Goal: Communication & Community: Connect with others

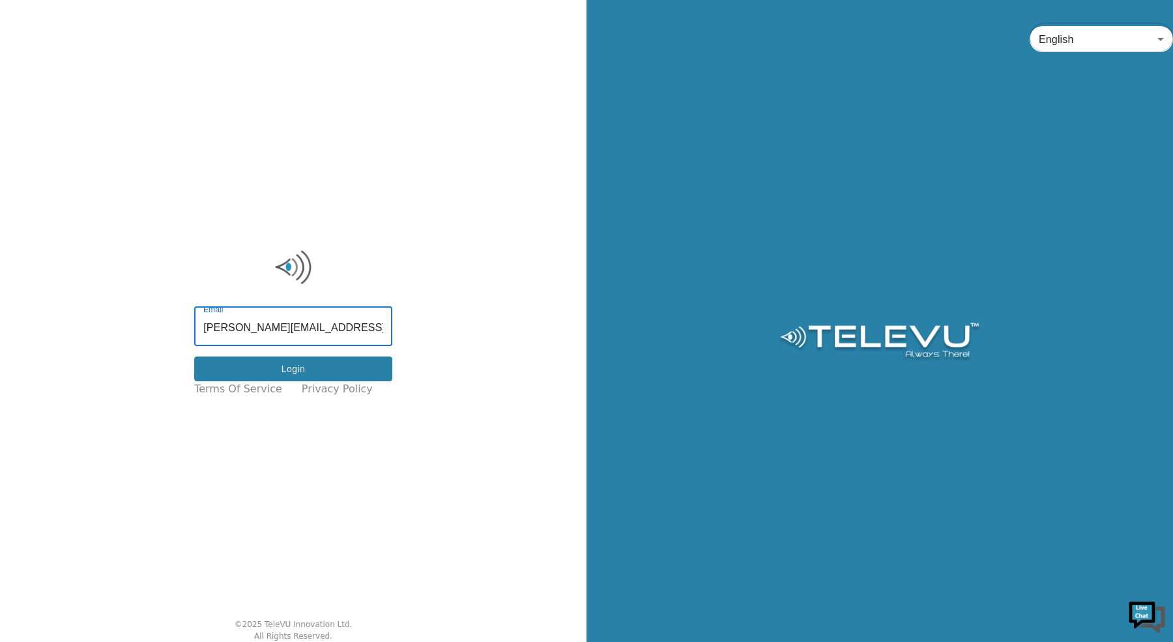
click at [334, 366] on button "Login" at bounding box center [293, 369] width 198 height 25
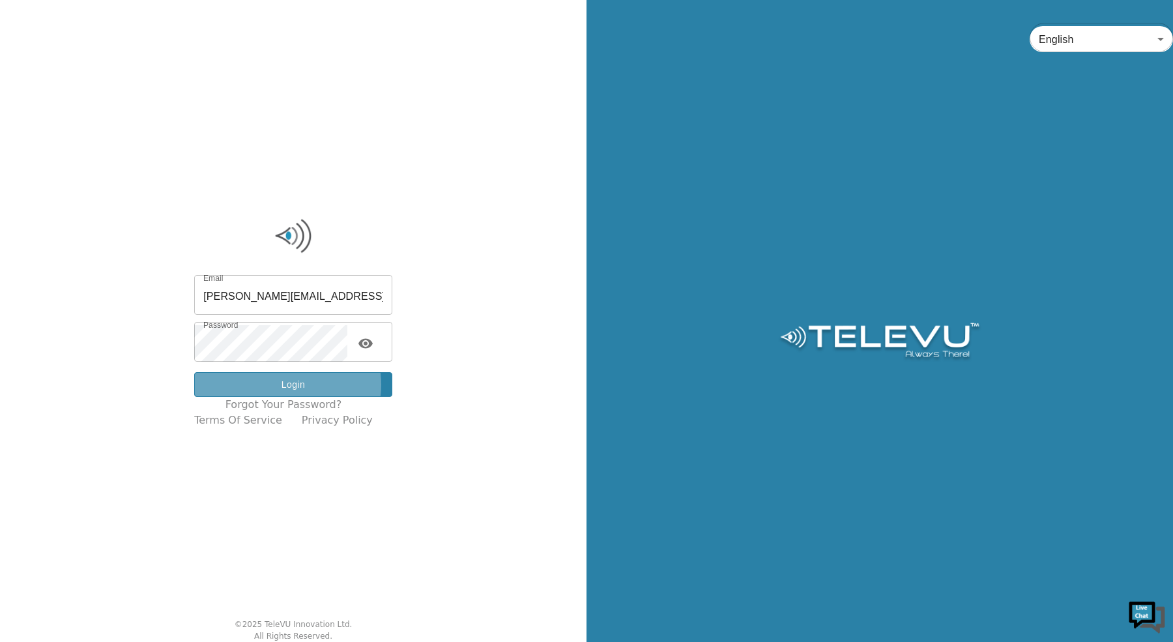
click at [287, 385] on button "Login" at bounding box center [293, 384] width 198 height 25
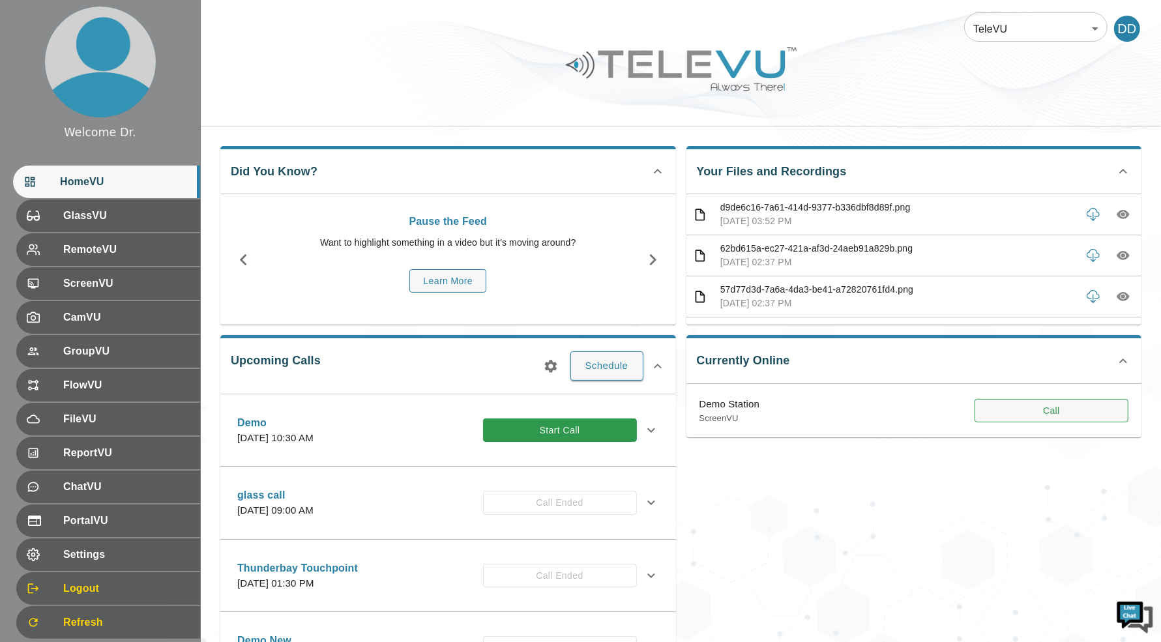
click at [1044, 403] on button "Call" at bounding box center [1051, 411] width 154 height 24
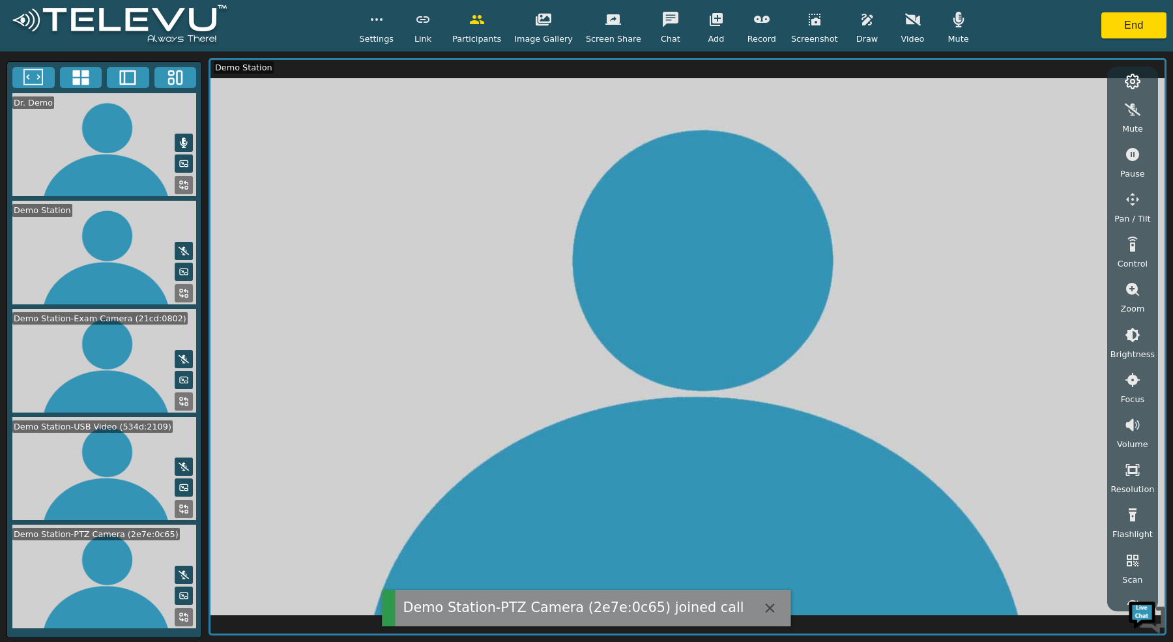
click at [91, 77] on button at bounding box center [81, 77] width 42 height 21
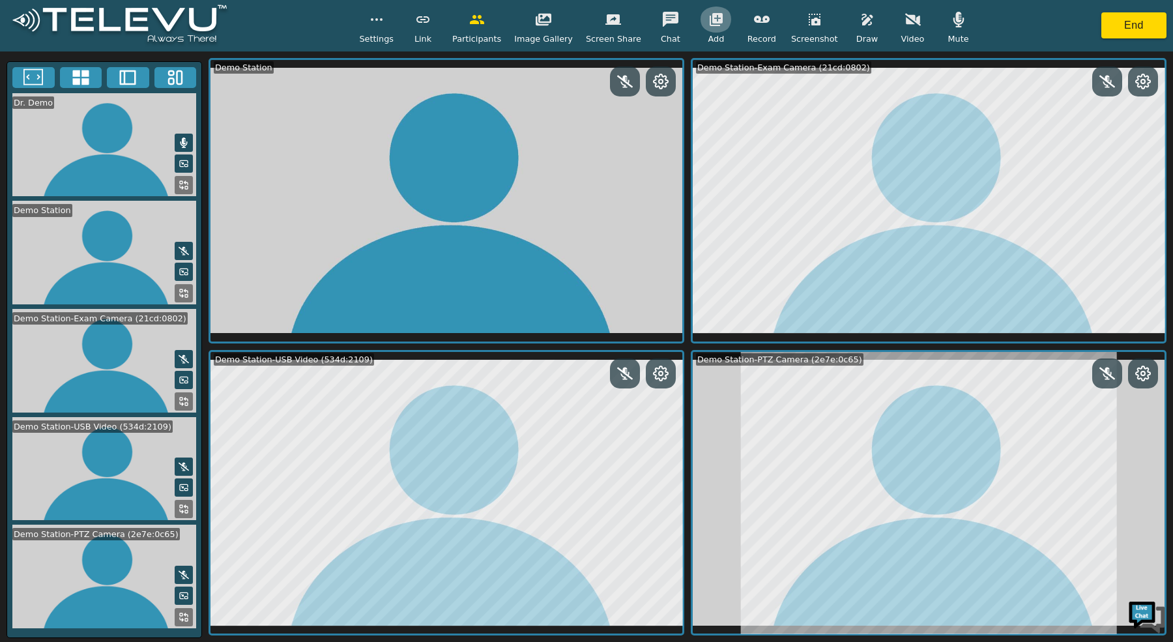
click at [714, 23] on icon "button" at bounding box center [716, 19] width 13 height 13
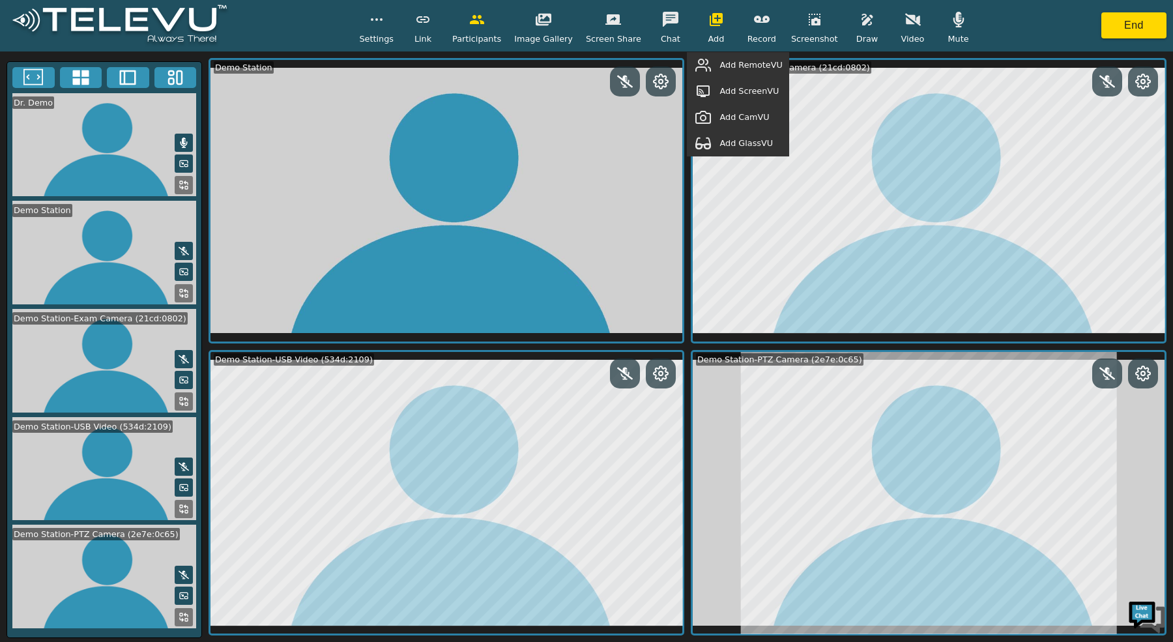
click at [744, 146] on span "Add GlassVU" at bounding box center [746, 143] width 53 height 12
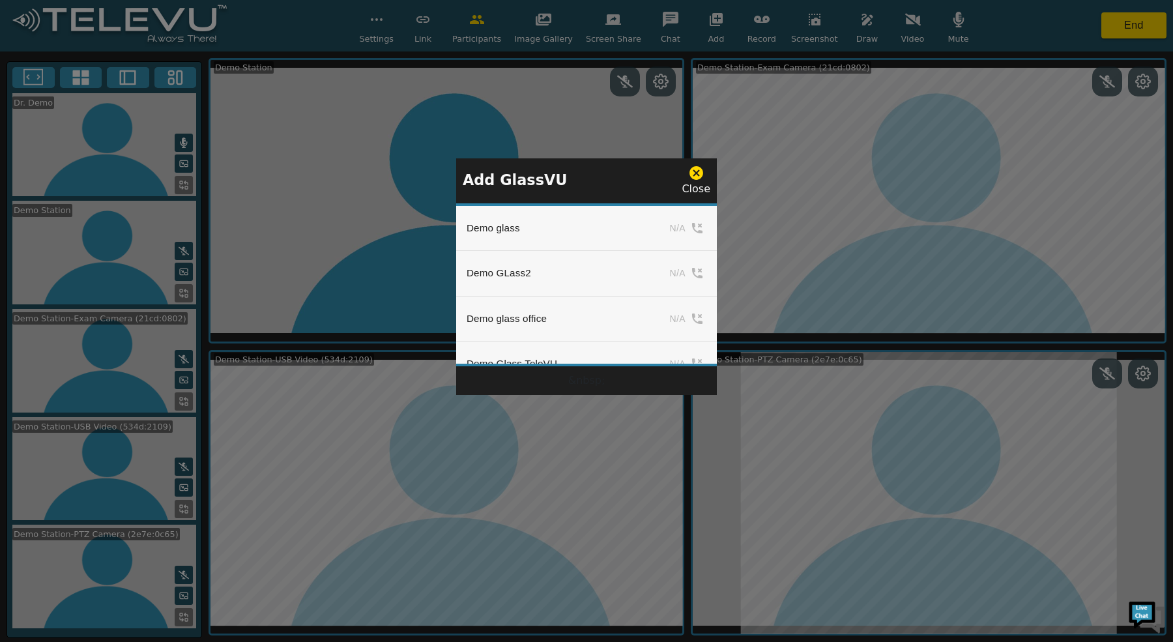
scroll to position [186, 0]
click at [694, 183] on div "Close" at bounding box center [696, 181] width 29 height 32
click at [697, 183] on div "Close" at bounding box center [696, 181] width 29 height 32
click at [698, 178] on icon at bounding box center [697, 173] width 14 height 14
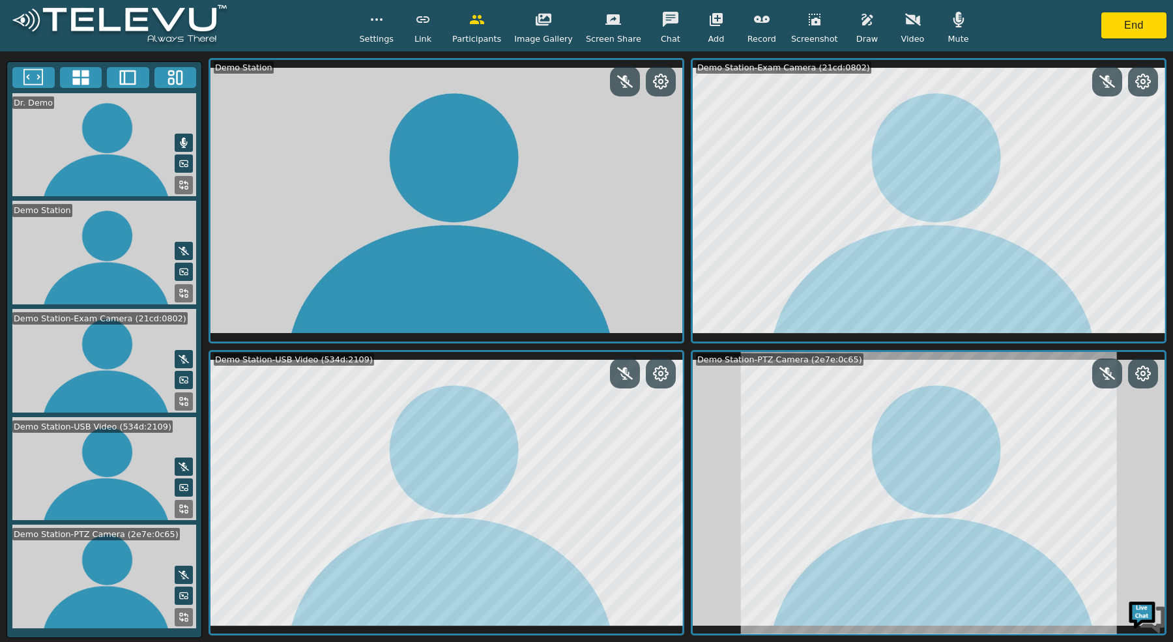
click at [183, 246] on icon at bounding box center [184, 251] width 10 height 10
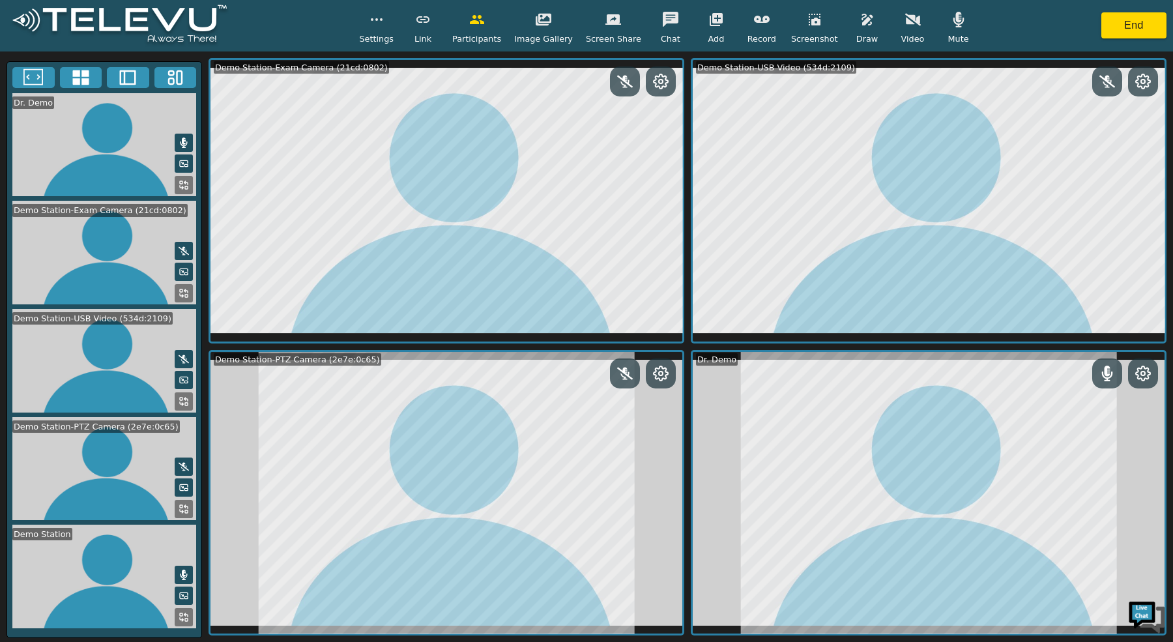
click at [179, 465] on icon at bounding box center [184, 466] width 10 height 10
click at [702, 23] on button "button" at bounding box center [716, 20] width 33 height 26
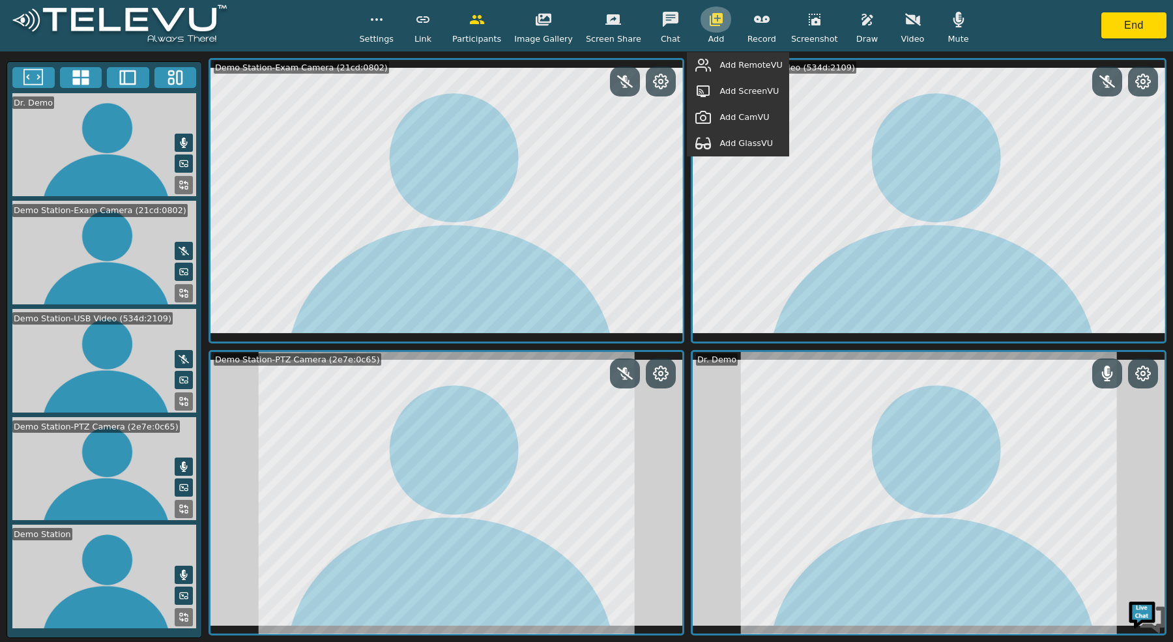
click at [710, 21] on icon "button" at bounding box center [716, 19] width 13 height 13
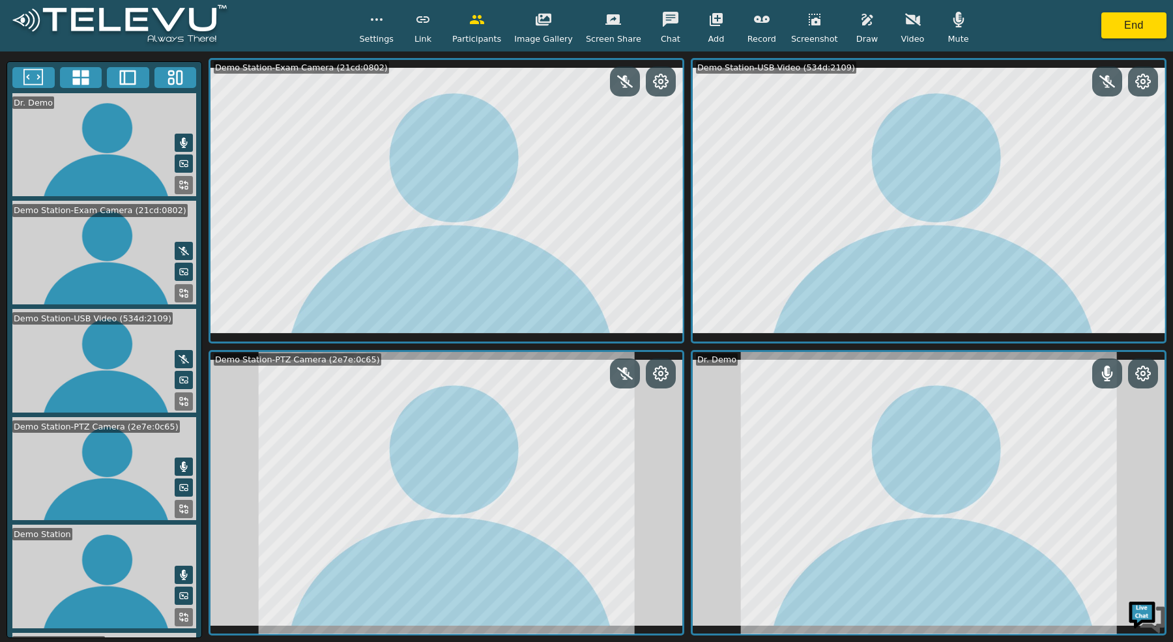
click at [712, 23] on icon "button" at bounding box center [716, 19] width 13 height 13
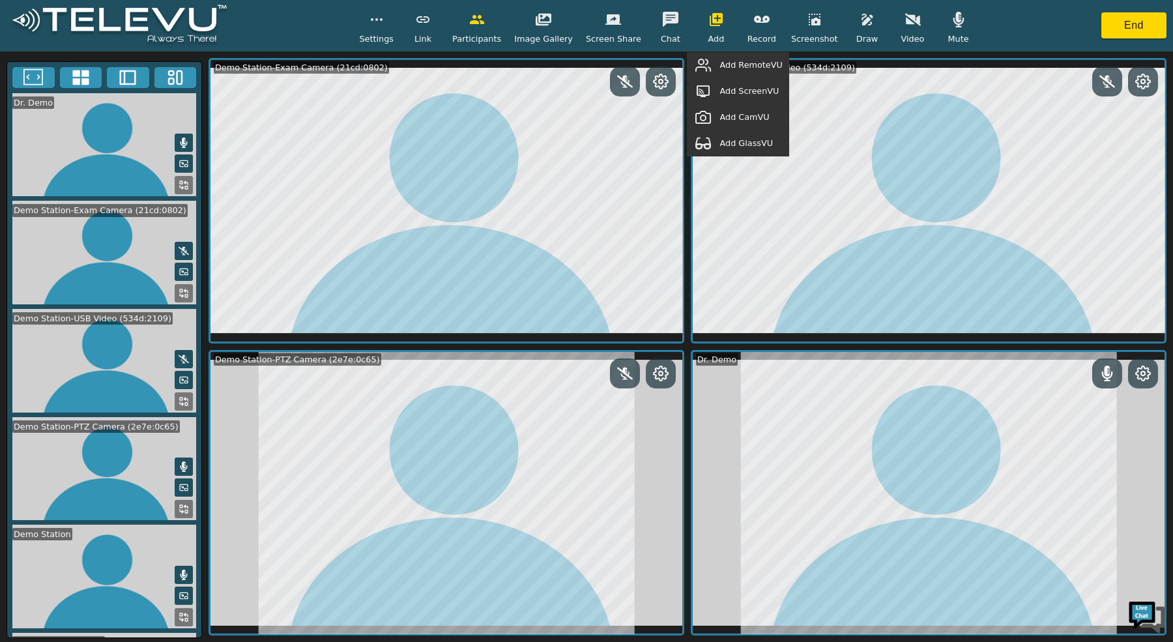
click at [752, 145] on span "Add GlassVU" at bounding box center [746, 143] width 53 height 12
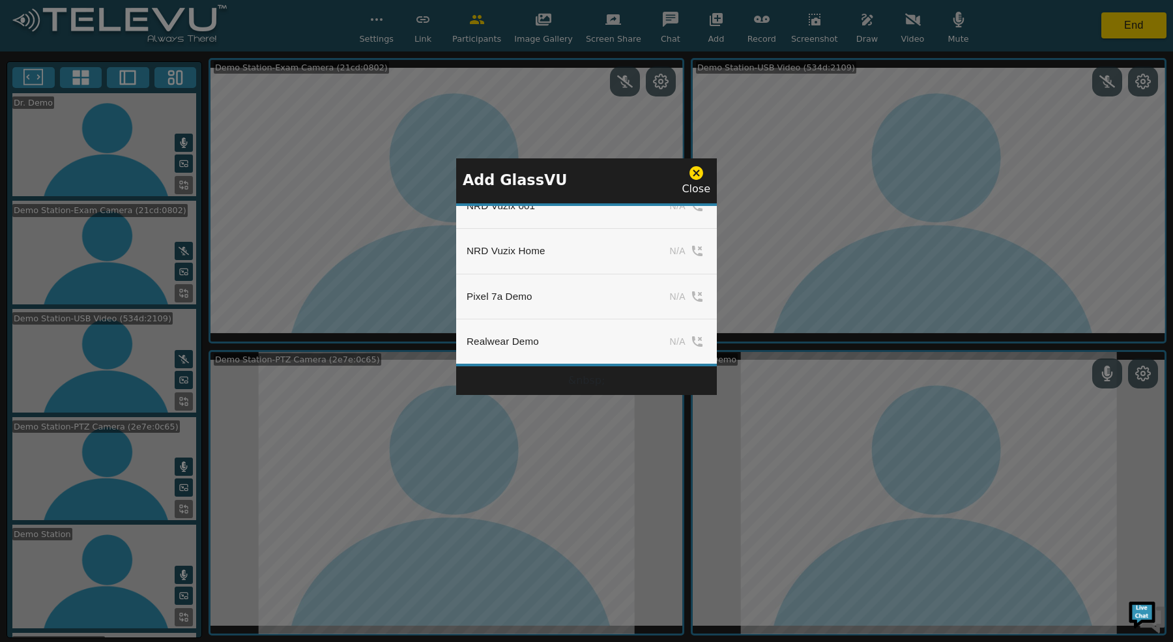
scroll to position [1497, 0]
click at [699, 183] on div "Close" at bounding box center [696, 181] width 29 height 32
click at [699, 177] on icon at bounding box center [697, 173] width 14 height 14
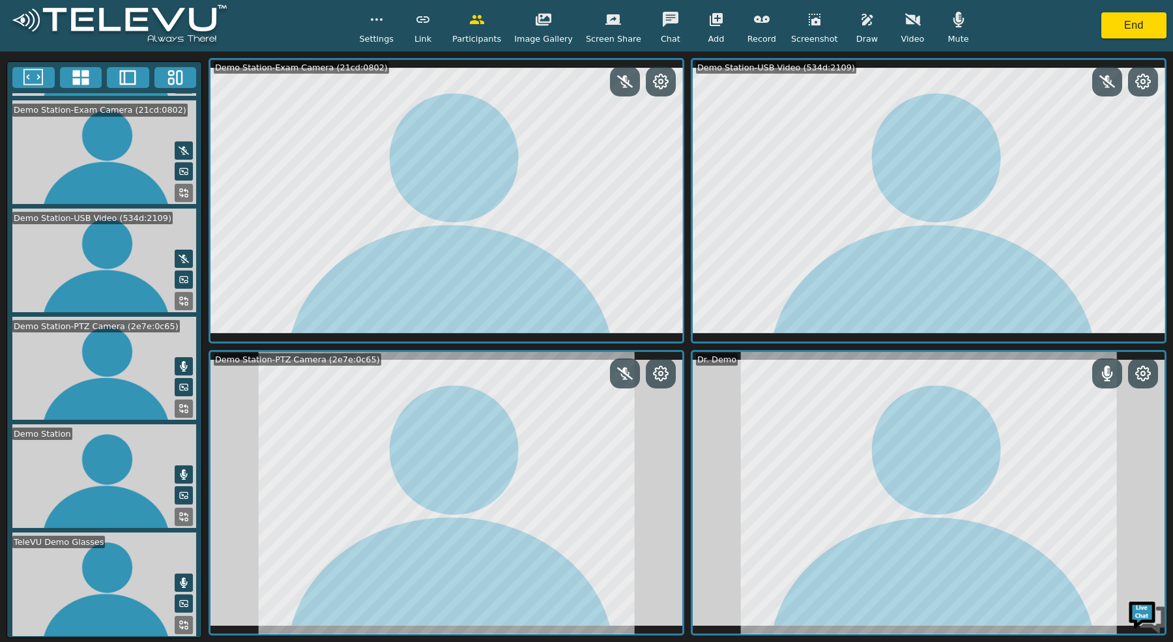
scroll to position [0, 0]
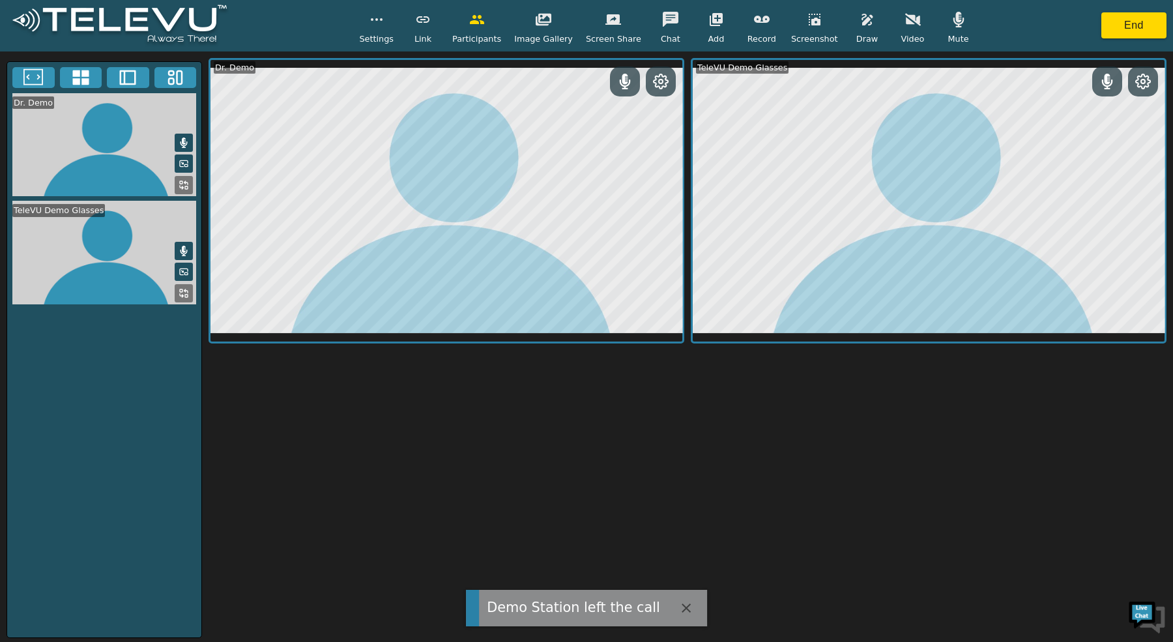
click at [1150, 79] on icon at bounding box center [1143, 81] width 14 height 14
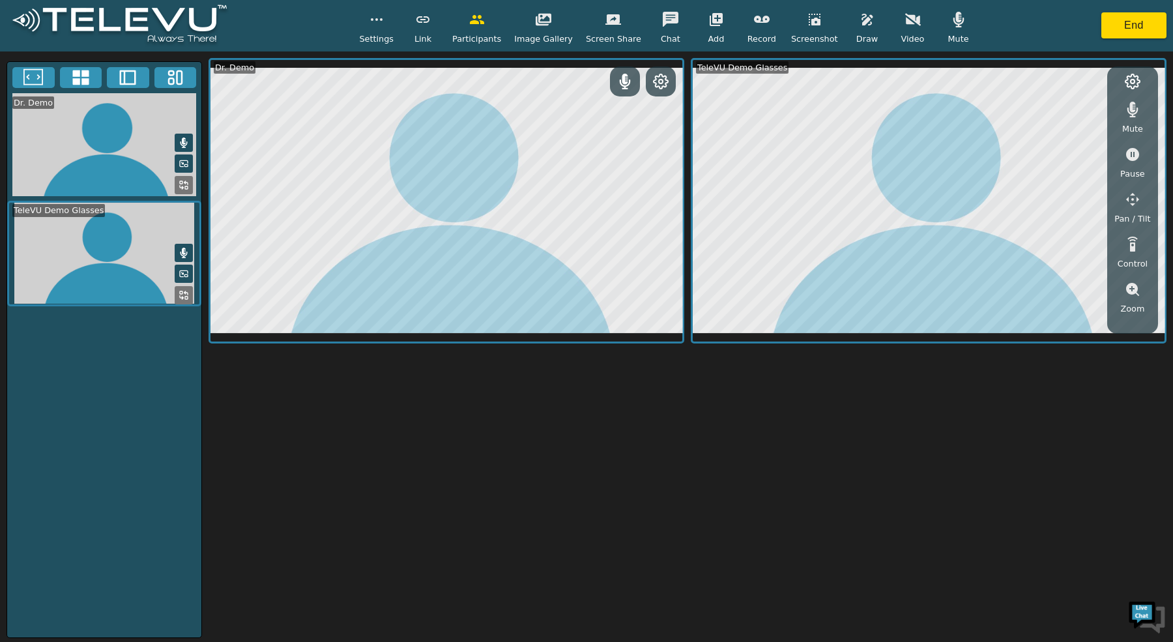
click at [1130, 291] on icon "button" at bounding box center [1132, 289] width 13 height 13
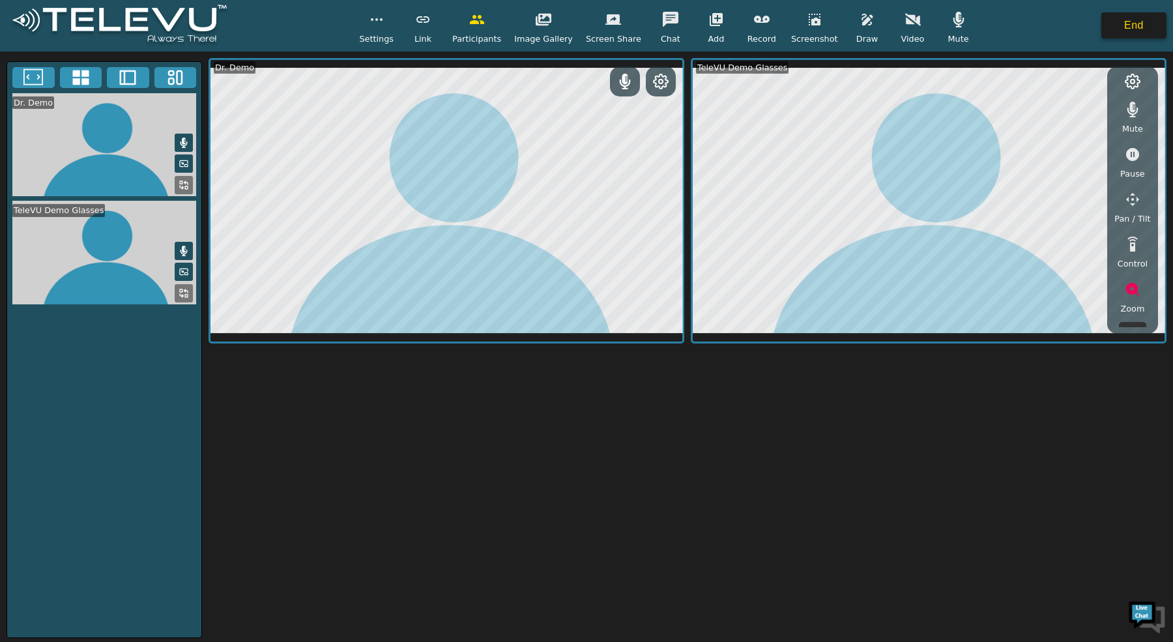
click at [1140, 33] on button "End" at bounding box center [1134, 25] width 65 height 26
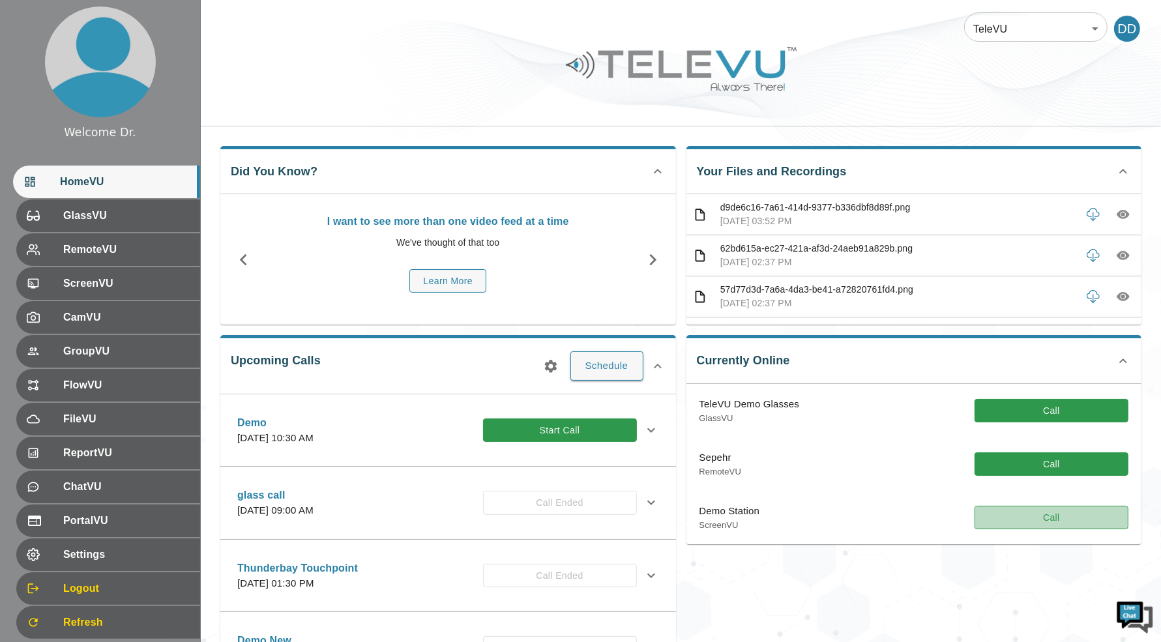
click at [1005, 521] on button "Call" at bounding box center [1051, 518] width 154 height 24
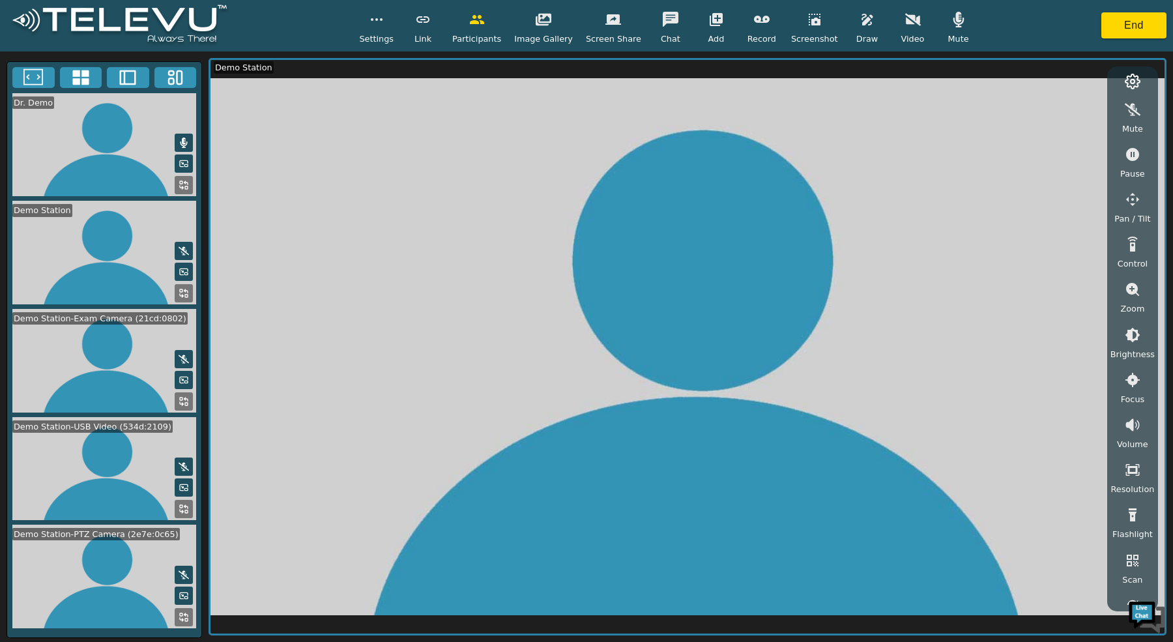
click at [184, 242] on button at bounding box center [184, 251] width 18 height 18
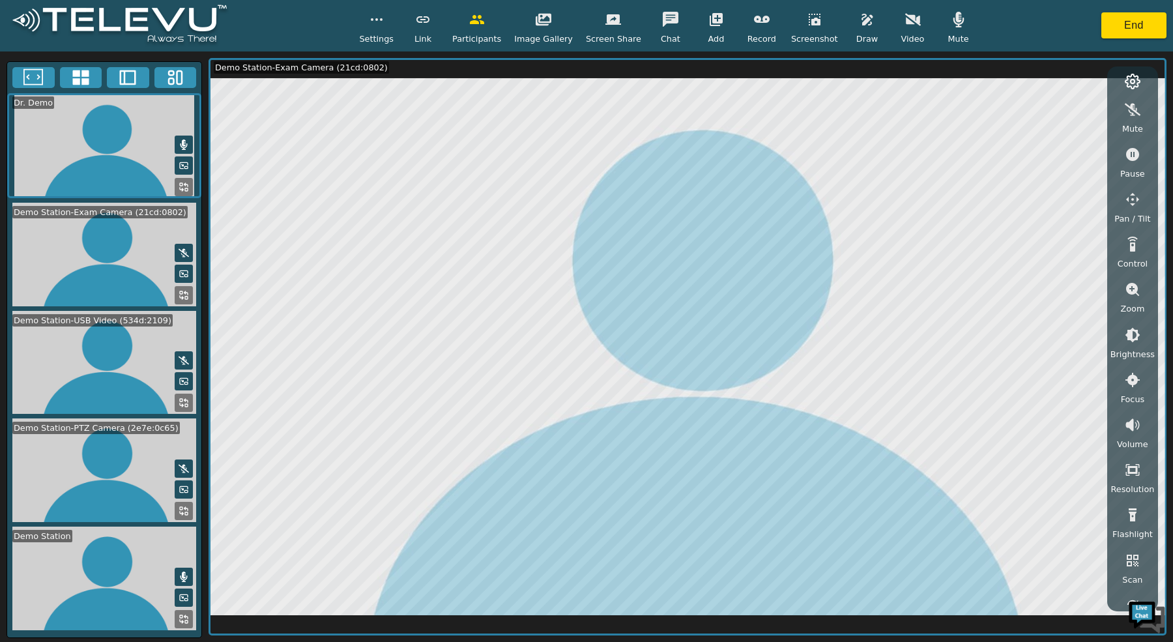
click at [179, 471] on icon at bounding box center [184, 468] width 10 height 10
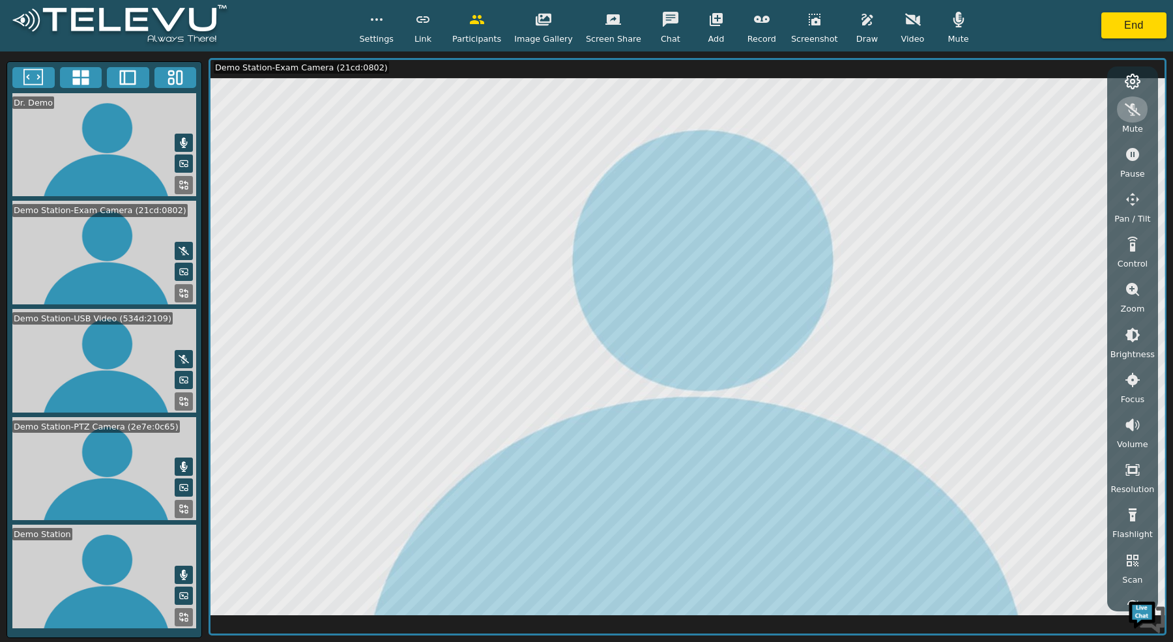
click at [1120, 106] on button "button" at bounding box center [1133, 109] width 33 height 26
click at [705, 29] on button "button" at bounding box center [716, 20] width 33 height 26
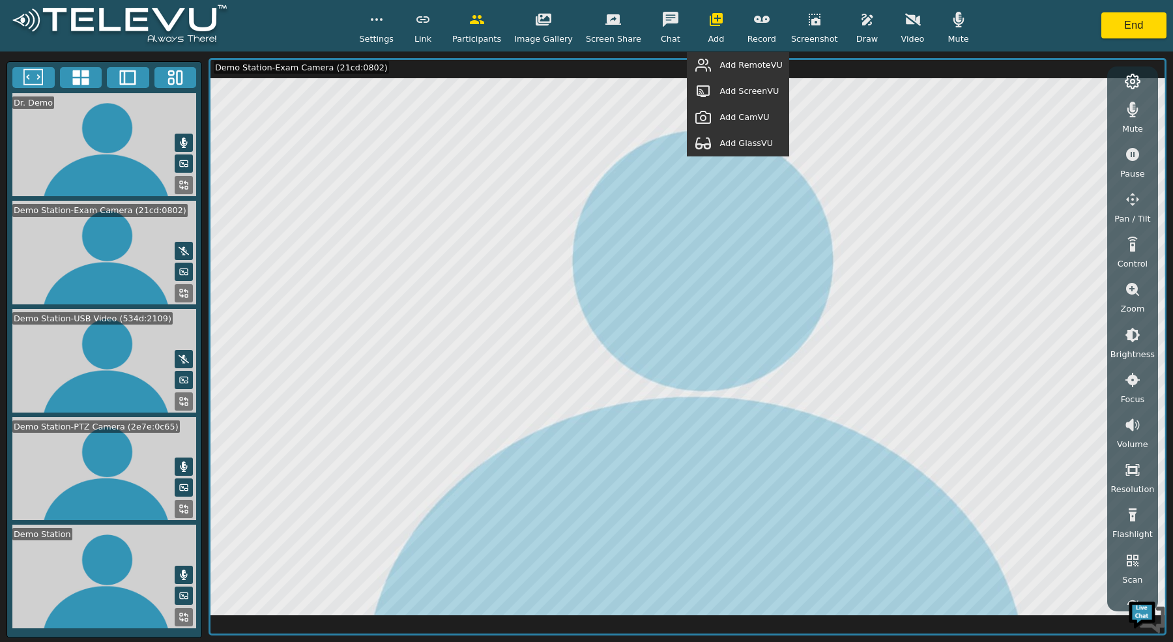
click at [734, 137] on span "Add GlassVU" at bounding box center [746, 143] width 53 height 12
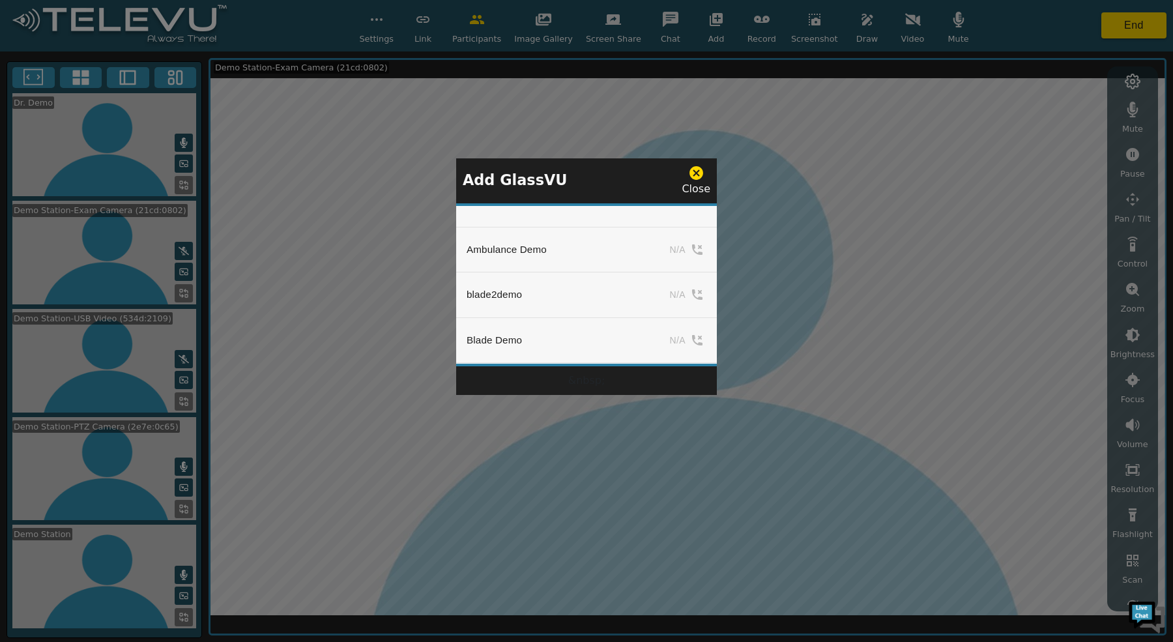
click at [692, 241] on td "N/A" at bounding box center [669, 250] width 95 height 46
click at [669, 272] on button "Add" at bounding box center [679, 282] width 53 height 20
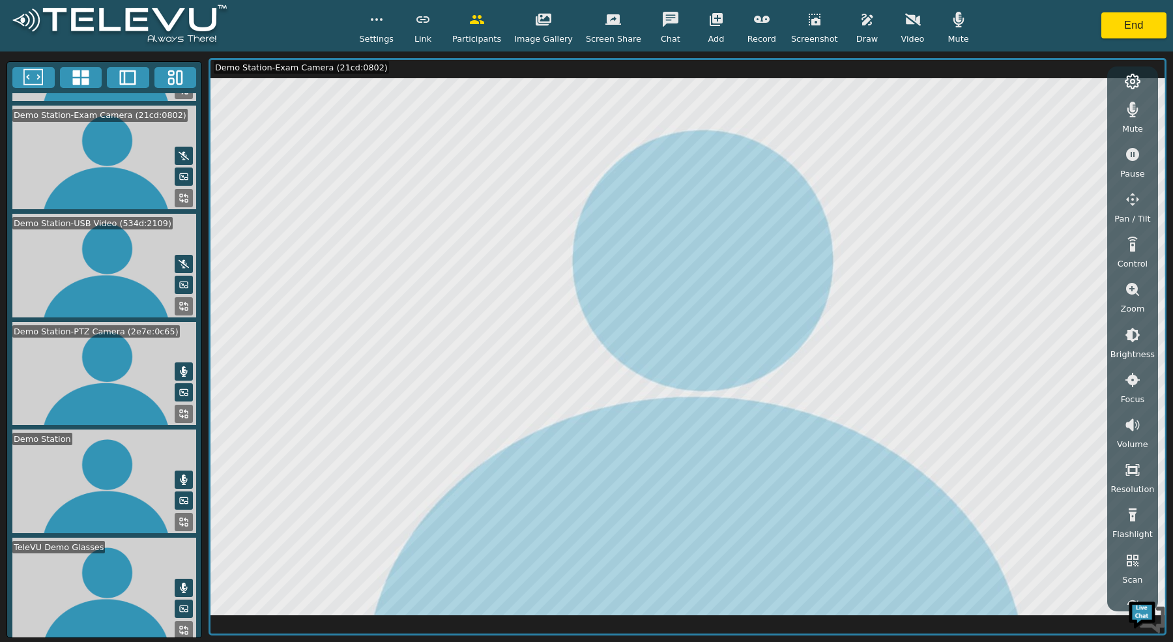
scroll to position [100, 0]
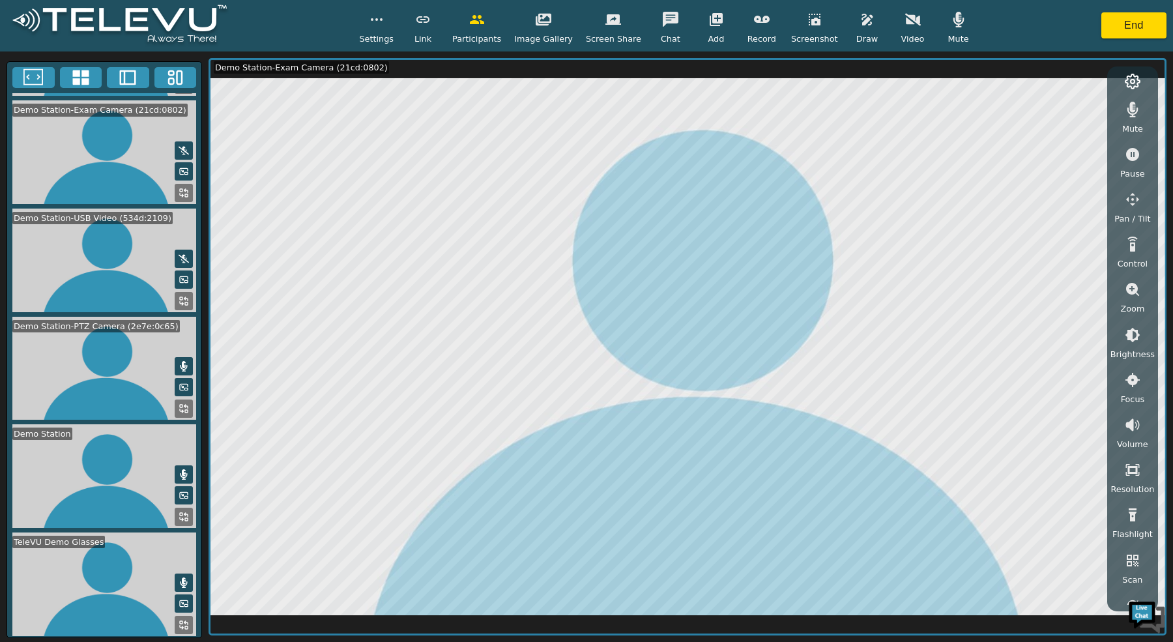
click at [185, 626] on rect at bounding box center [186, 627] width 3 height 3
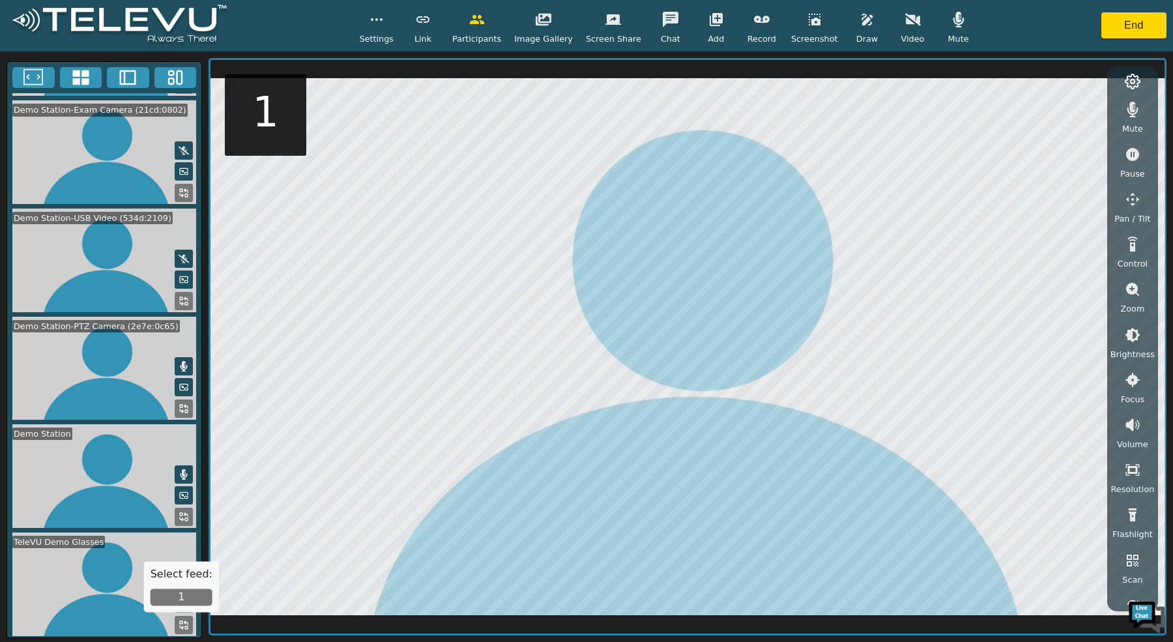
drag, startPoint x: 186, startPoint y: 611, endPoint x: 188, endPoint y: 604, distance: 7.4
click at [186, 610] on div "Select feed: 1" at bounding box center [181, 586] width 75 height 51
click at [188, 603] on button "1" at bounding box center [182, 597] width 62 height 17
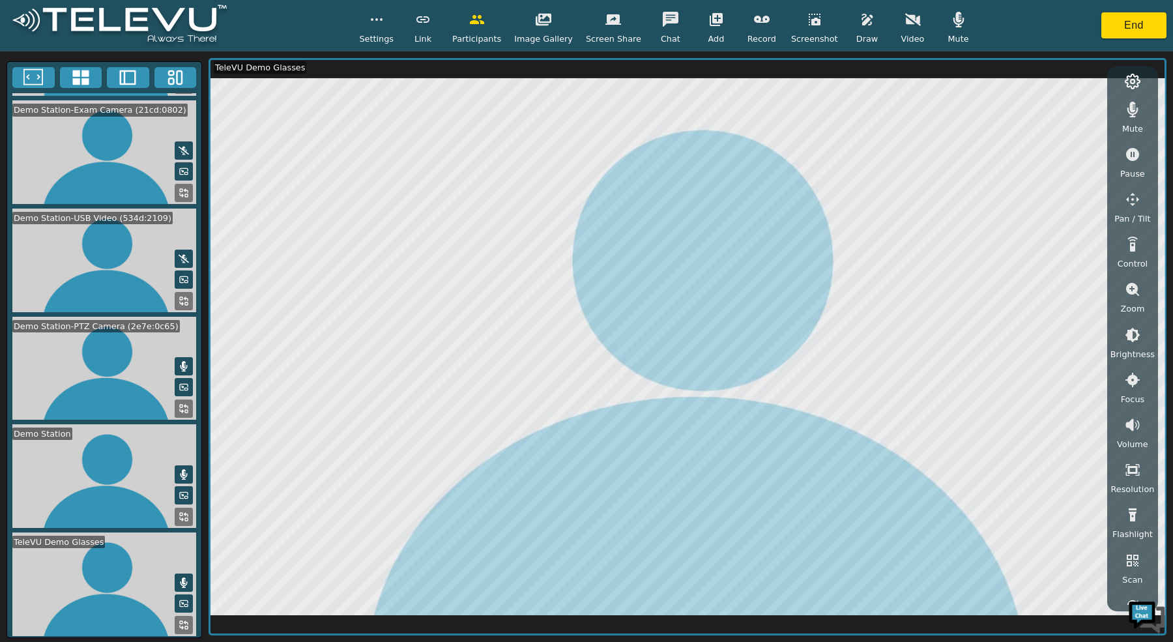
click at [1136, 291] on icon "button" at bounding box center [1133, 290] width 16 height 16
click at [1130, 336] on icon "button" at bounding box center [1133, 335] width 12 height 12
click at [1130, 335] on icon "button" at bounding box center [1133, 335] width 12 height 12
click at [952, 27] on button "button" at bounding box center [959, 20] width 33 height 26
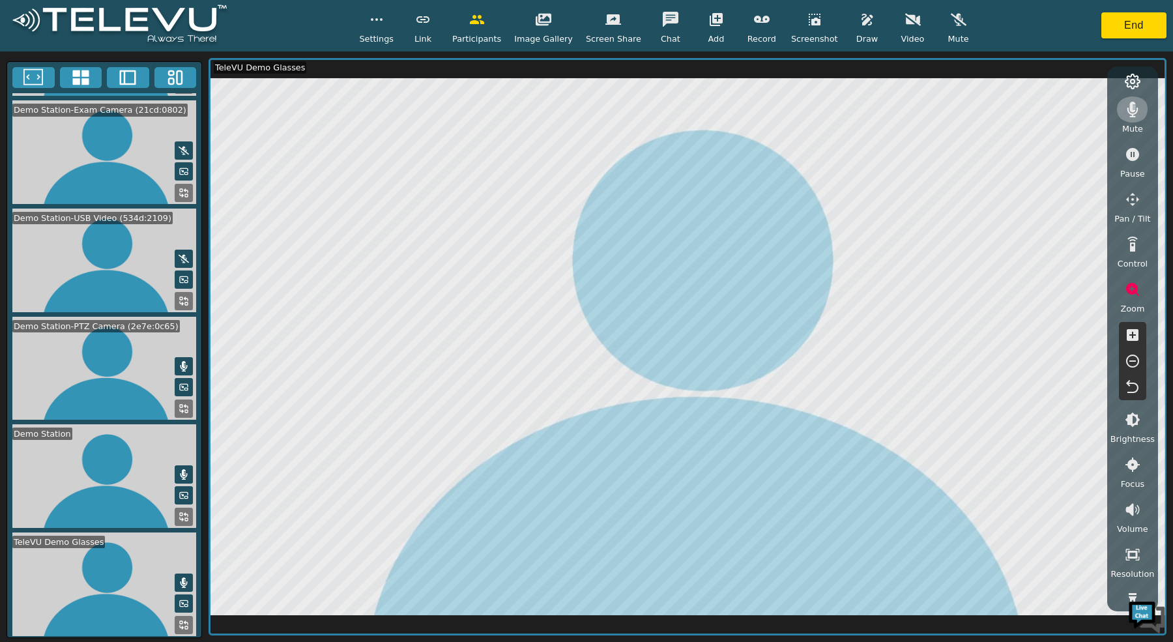
click at [1145, 112] on button "button" at bounding box center [1133, 109] width 33 height 26
click at [179, 582] on icon at bounding box center [184, 582] width 10 height 10
click at [185, 578] on button at bounding box center [184, 583] width 18 height 18
click at [184, 578] on button at bounding box center [184, 583] width 18 height 18
click at [179, 577] on icon at bounding box center [184, 582] width 10 height 10
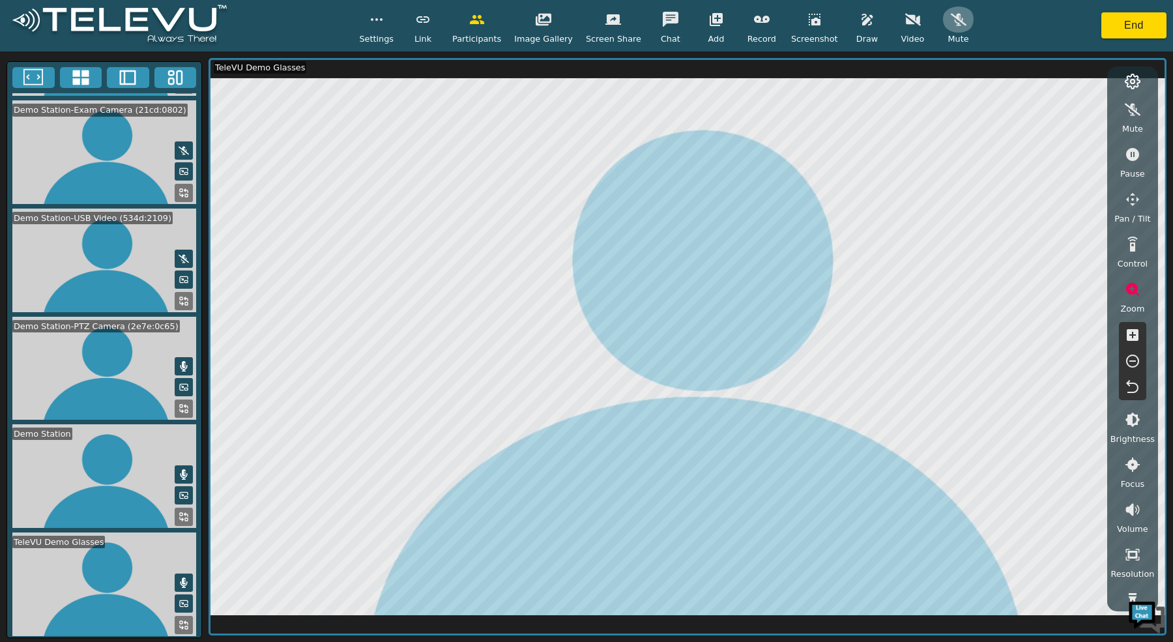
click at [954, 14] on icon "button" at bounding box center [959, 20] width 16 height 16
click at [1137, 109] on icon "button" at bounding box center [1133, 110] width 16 height 16
click at [911, 25] on icon "button" at bounding box center [913, 20] width 16 height 16
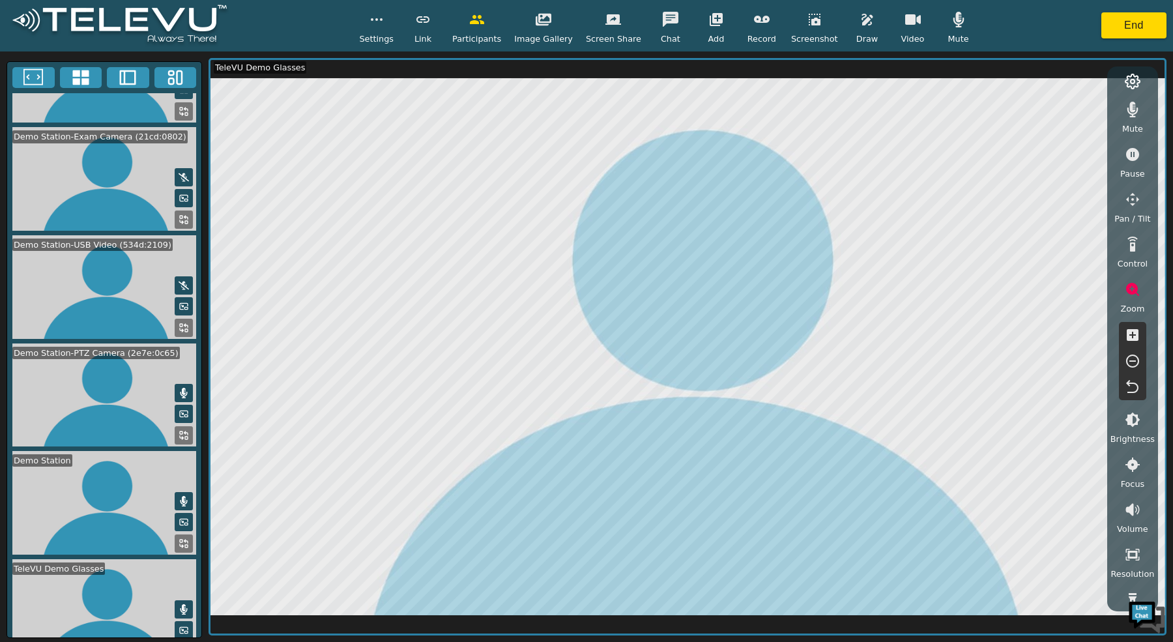
scroll to position [0, 0]
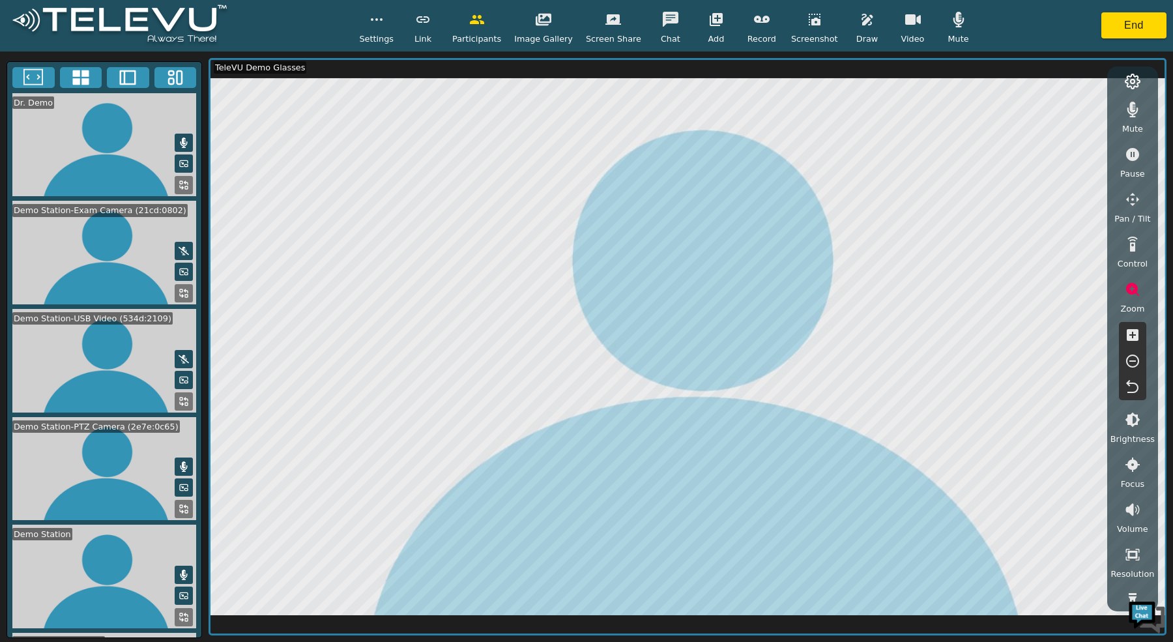
click at [1130, 107] on icon "button" at bounding box center [1133, 110] width 11 height 16
click at [1134, 117] on button "button" at bounding box center [1133, 109] width 33 height 26
click at [1132, 106] on icon "button" at bounding box center [1133, 110] width 16 height 16
click at [175, 571] on button at bounding box center [184, 575] width 18 height 18
click at [183, 575] on icon at bounding box center [184, 575] width 10 height 10
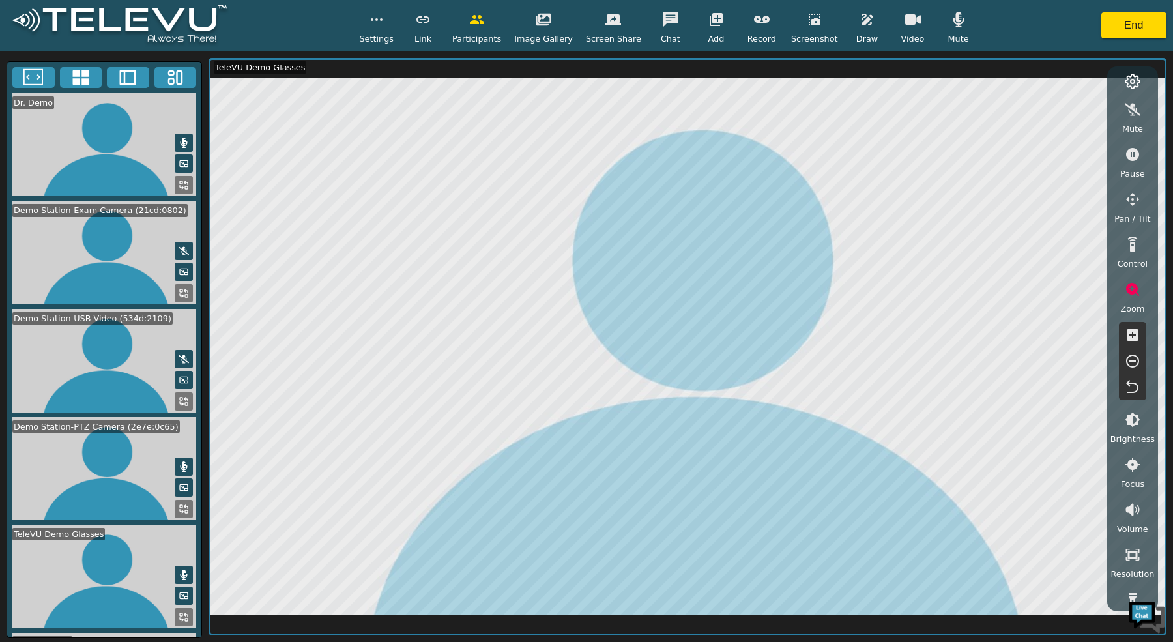
click at [183, 575] on icon at bounding box center [184, 575] width 10 height 10
click at [182, 575] on icon at bounding box center [184, 575] width 10 height 10
click at [182, 575] on icon at bounding box center [184, 575] width 7 height 10
click at [195, 572] on video at bounding box center [104, 577] width 194 height 104
click at [201, 580] on div "Dr. Demo Demo Station-Exam Camera (21cd:0802) Demo Station-USB Video (534d:2109…" at bounding box center [105, 349] width 196 height 577
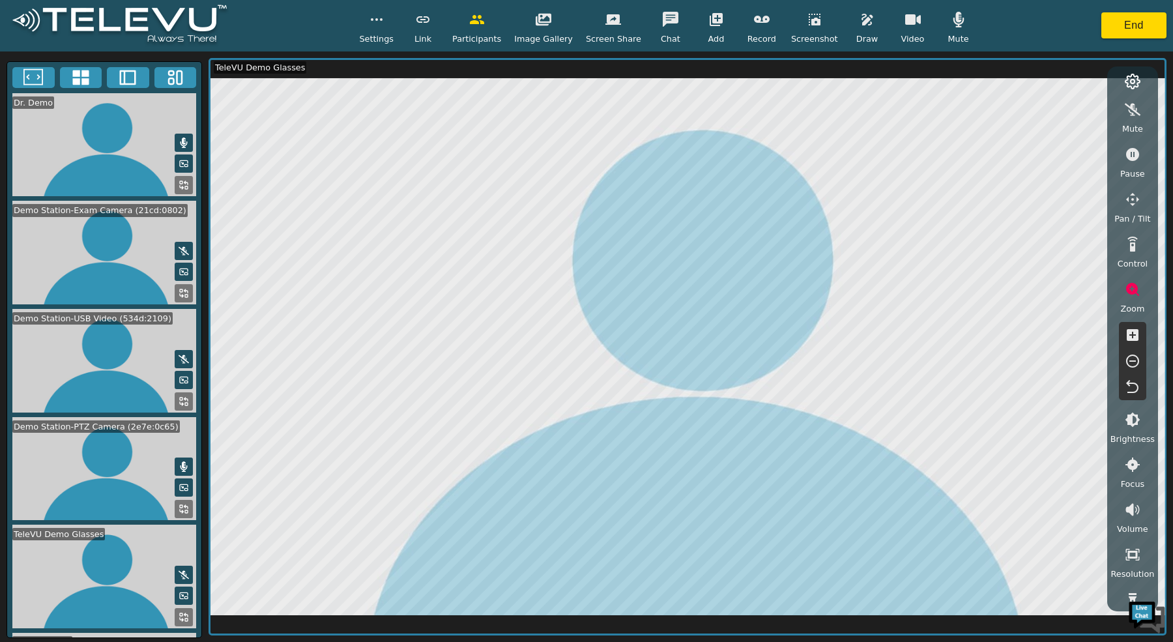
scroll to position [100, 0]
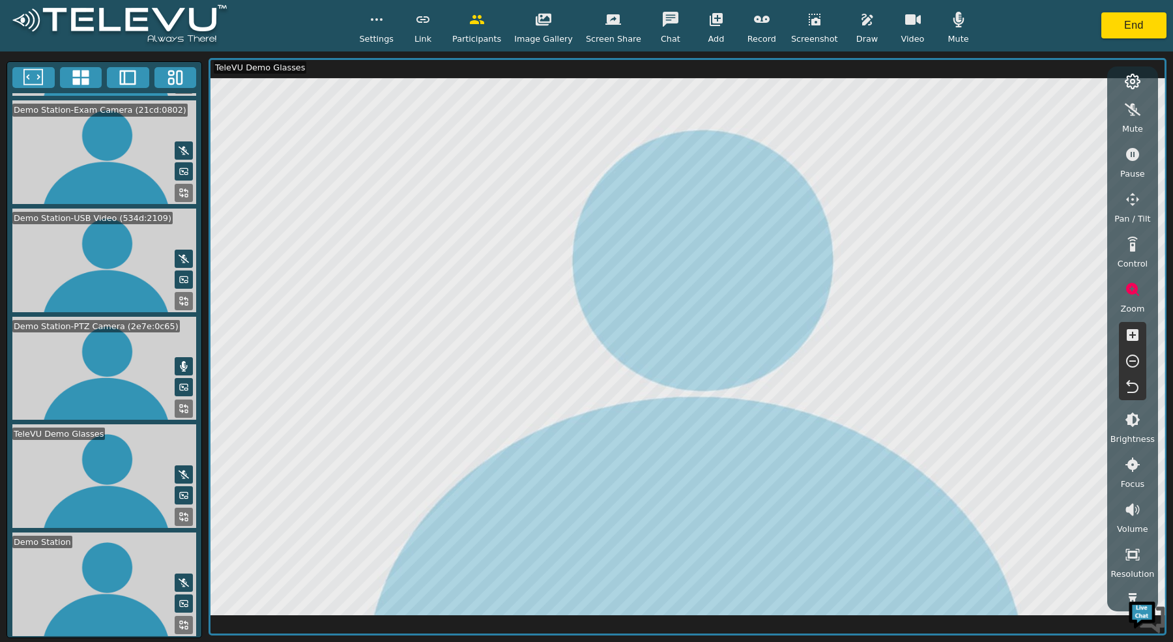
click at [179, 581] on icon at bounding box center [184, 582] width 10 height 10
click at [85, 76] on icon at bounding box center [80, 77] width 16 height 15
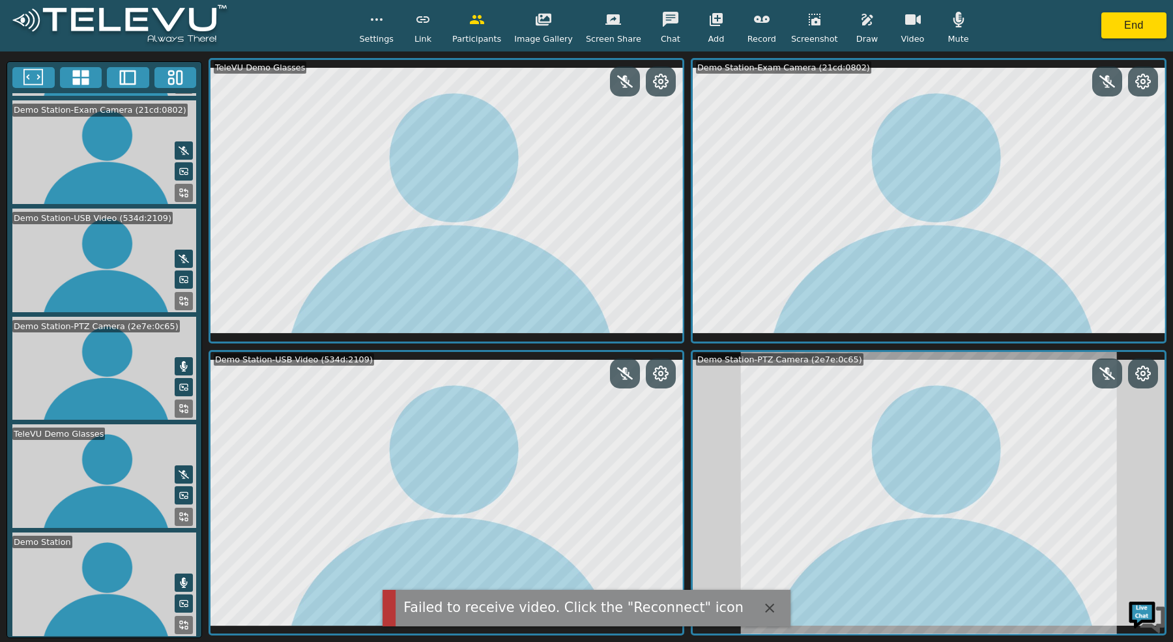
click at [1111, 91] on button at bounding box center [1107, 81] width 30 height 30
click at [625, 87] on icon at bounding box center [625, 81] width 16 height 12
click at [632, 372] on icon at bounding box center [625, 374] width 16 height 16
click at [1122, 374] on button at bounding box center [1107, 373] width 30 height 30
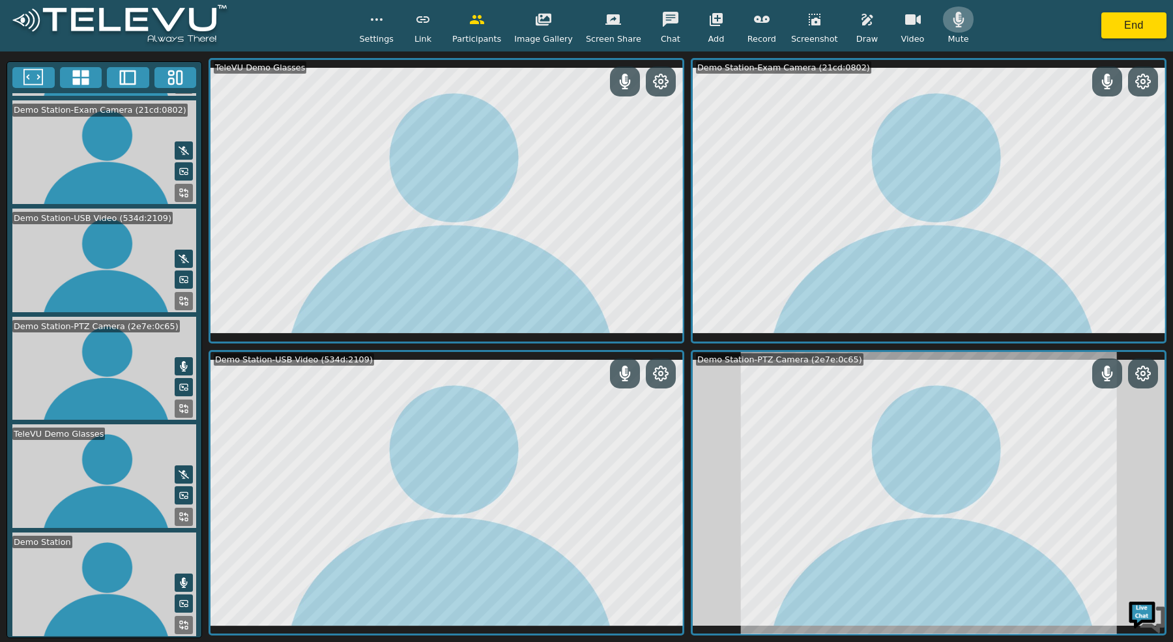
click at [957, 22] on icon "button" at bounding box center [959, 20] width 16 height 16
click at [951, 19] on icon "button" at bounding box center [959, 19] width 16 height 12
click at [1139, 28] on button "End" at bounding box center [1134, 25] width 65 height 26
